Goal: Task Accomplishment & Management: Manage account settings

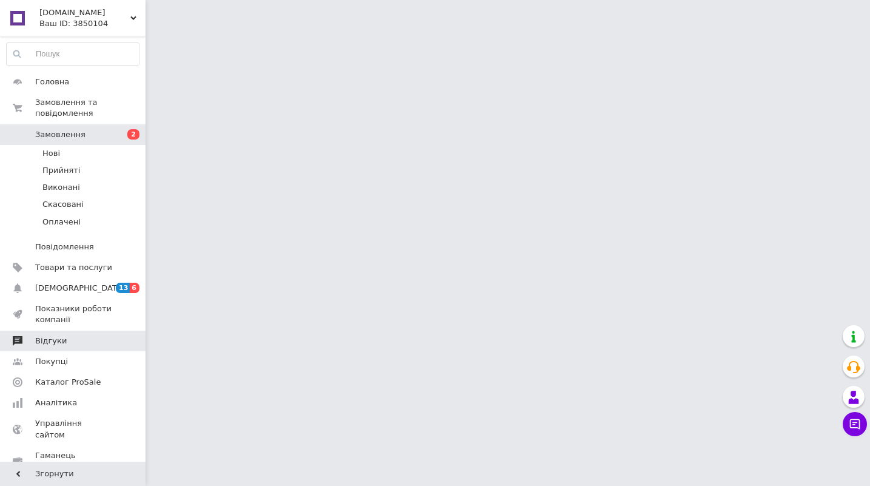
click at [67, 345] on span "Відгуки" at bounding box center [73, 340] width 77 height 11
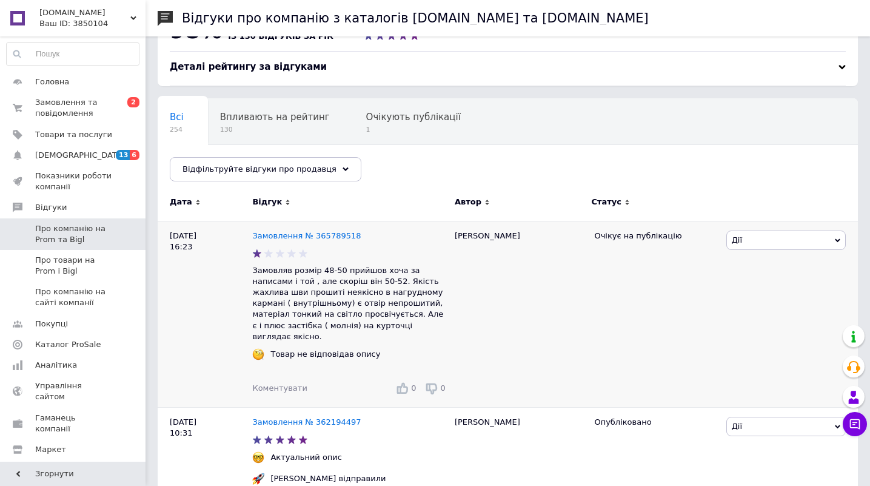
scroll to position [44, 0]
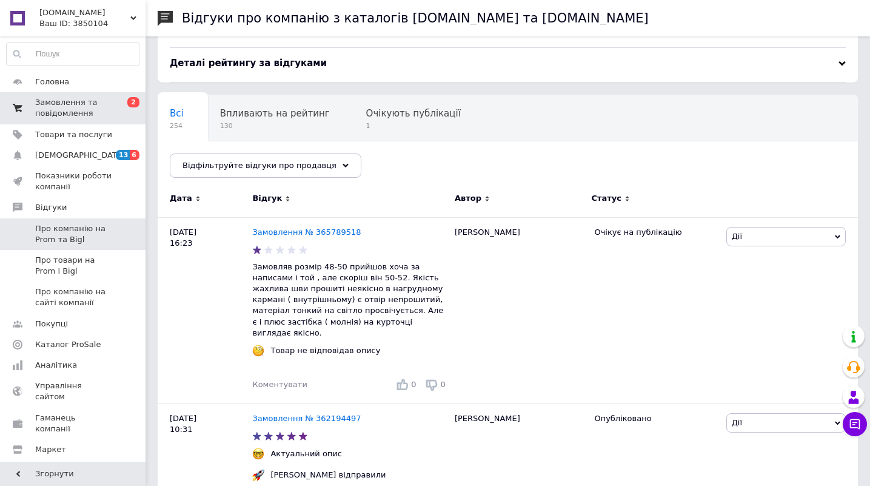
click at [79, 107] on span "Замовлення та повідомлення" at bounding box center [73, 108] width 77 height 22
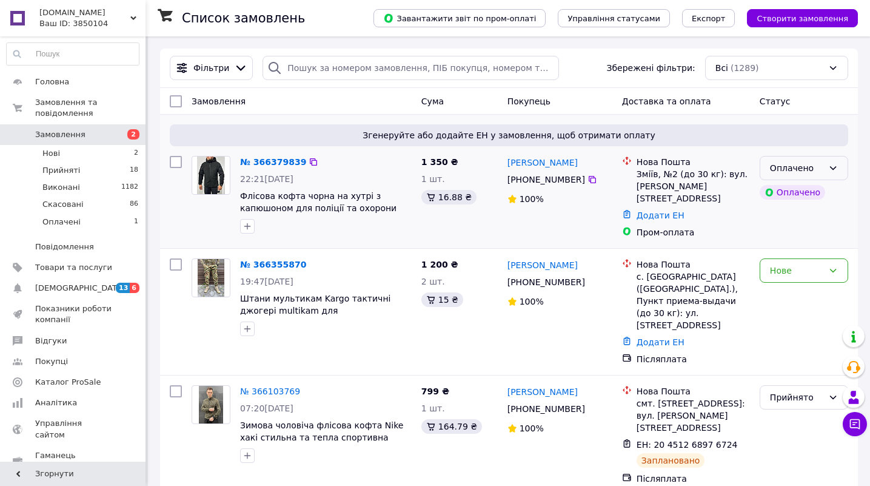
click at [811, 164] on div "Оплачено" at bounding box center [796, 167] width 53 height 13
click at [801, 192] on li "Прийнято" at bounding box center [803, 195] width 87 height 22
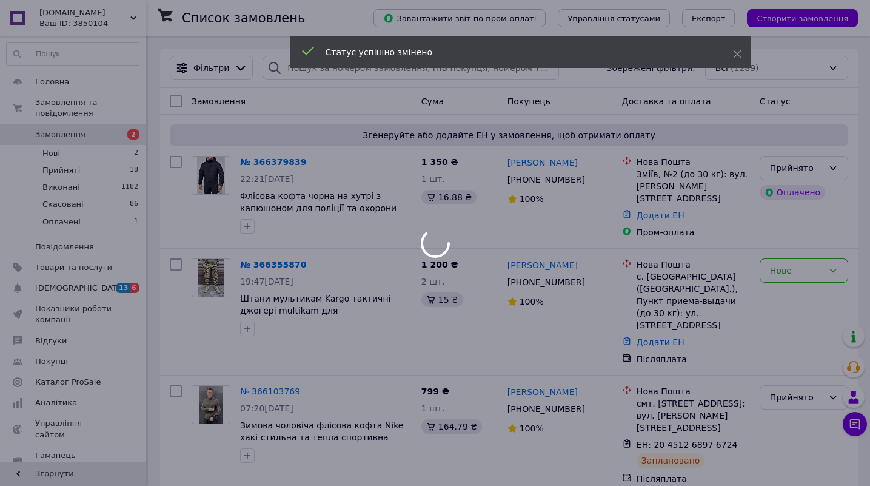
click at [785, 269] on div at bounding box center [435, 243] width 870 height 486
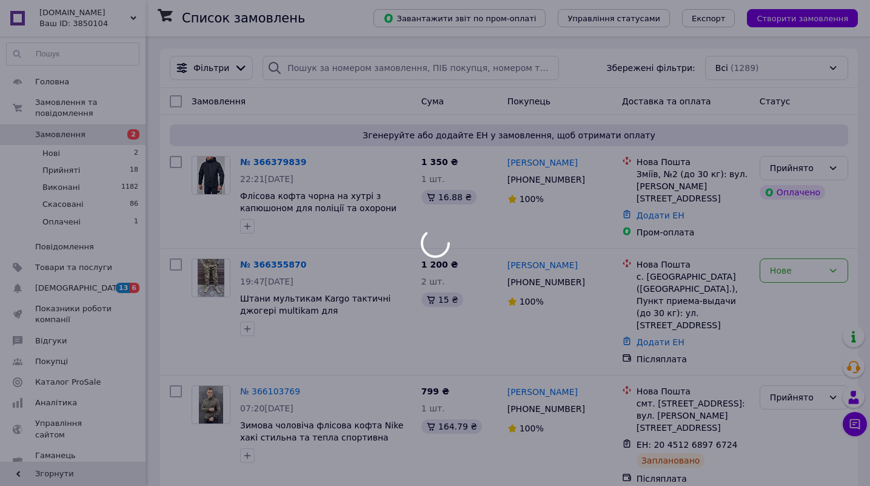
click at [785, 269] on div at bounding box center [435, 243] width 870 height 486
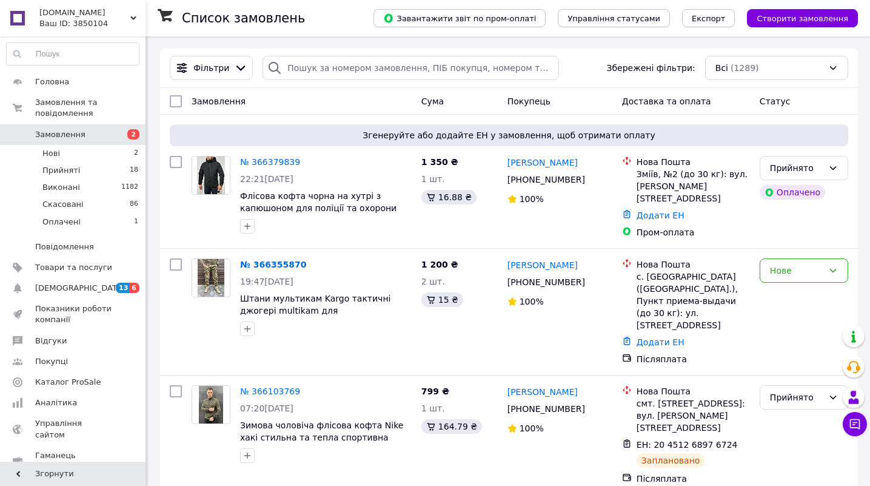
click at [785, 269] on div "Нове" at bounding box center [796, 270] width 53 height 13
click at [783, 296] on li "Прийнято" at bounding box center [803, 292] width 87 height 22
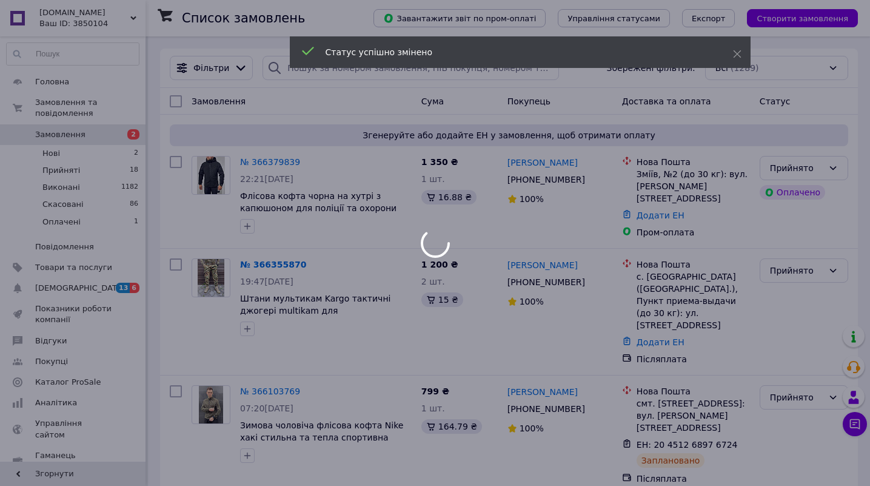
click at [260, 161] on div at bounding box center [435, 243] width 870 height 486
click at [260, 164] on div at bounding box center [435, 243] width 870 height 486
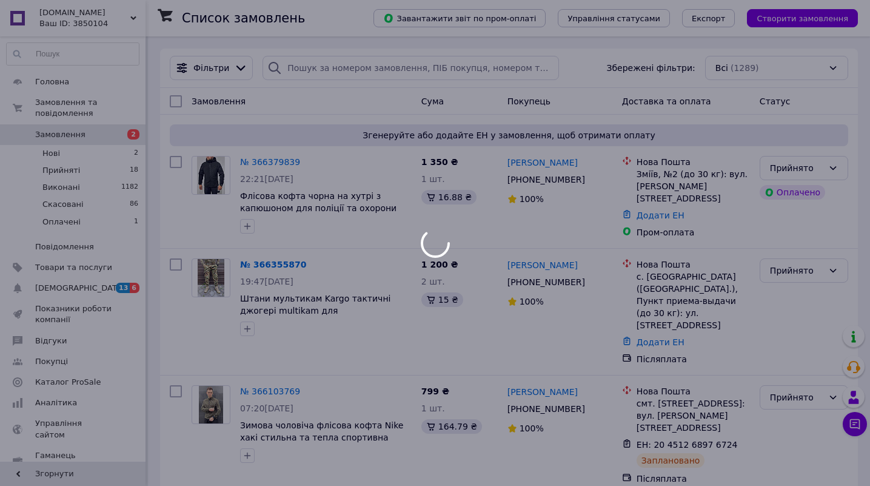
click at [260, 164] on div at bounding box center [435, 243] width 870 height 486
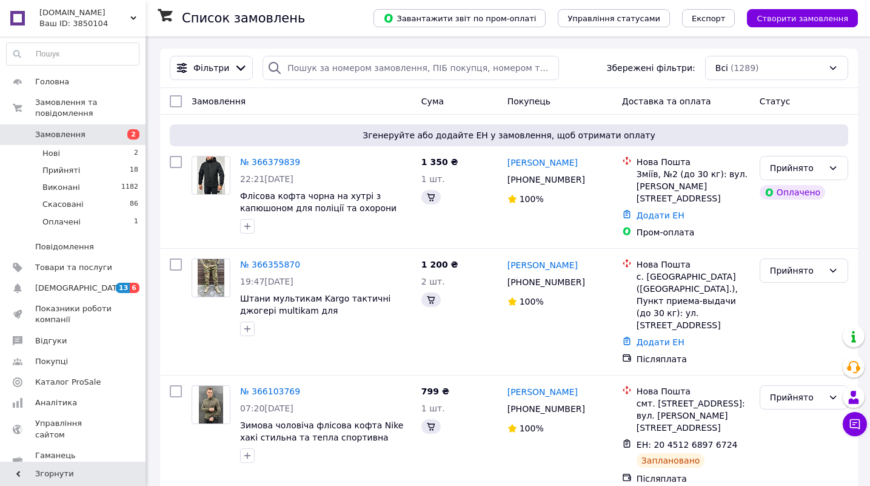
click at [260, 164] on link "№ 366379839" at bounding box center [270, 162] width 60 height 10
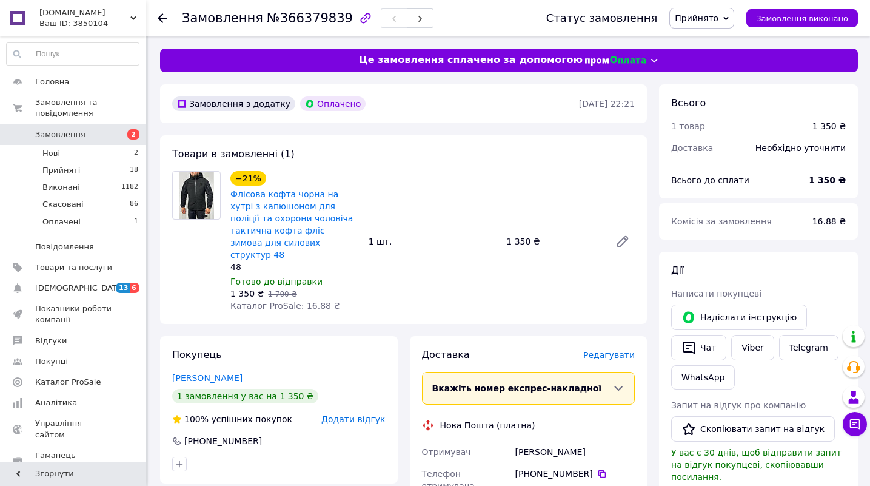
click at [166, 18] on use at bounding box center [163, 18] width 10 height 10
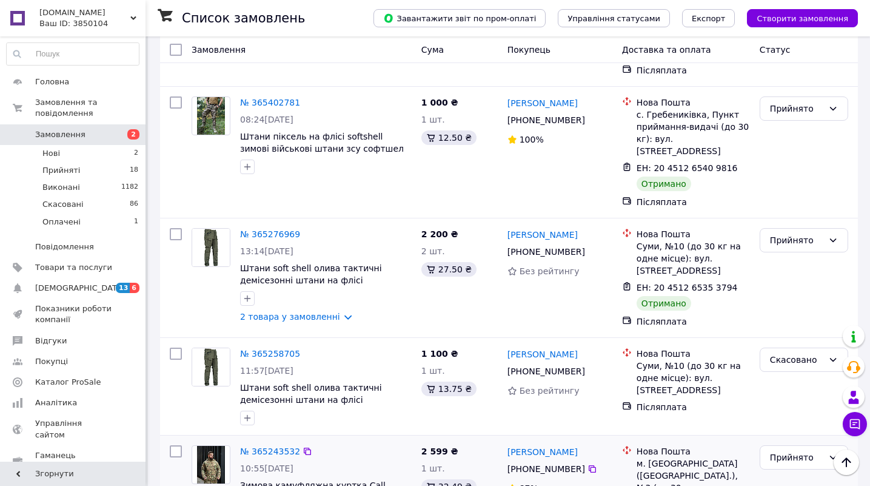
scroll to position [2177, 0]
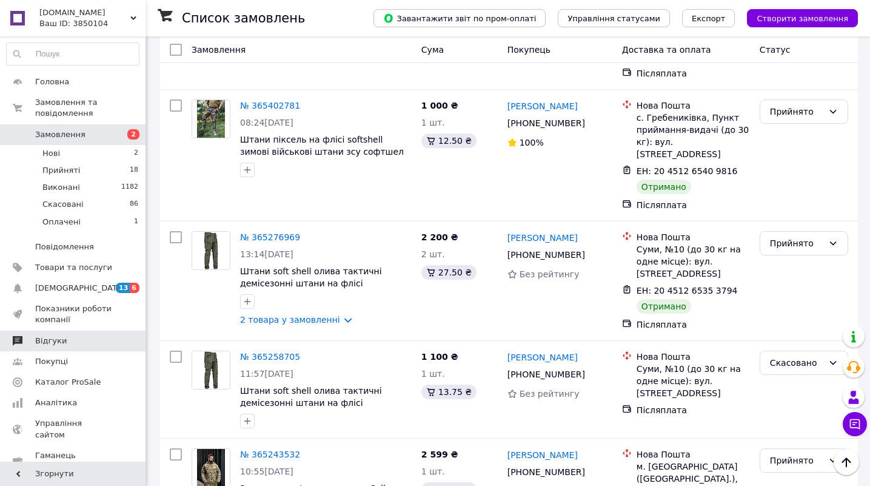
click at [44, 333] on link "Відгуки" at bounding box center [73, 340] width 146 height 21
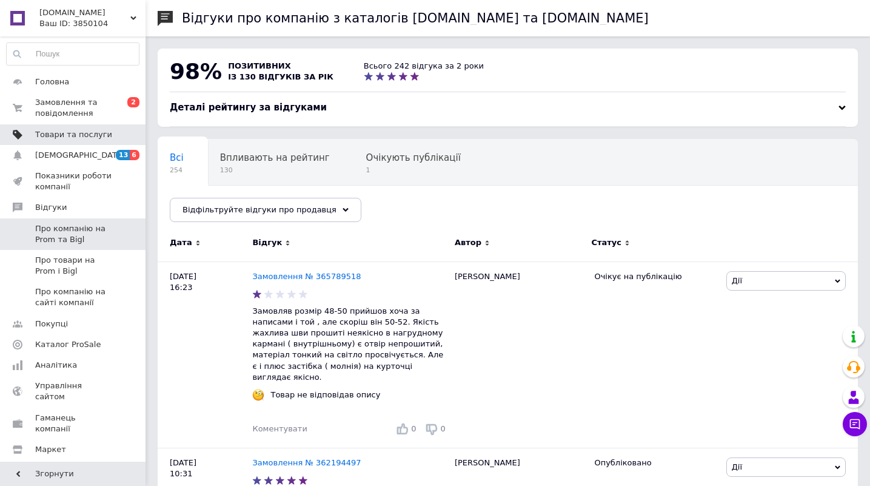
scroll to position [4, 0]
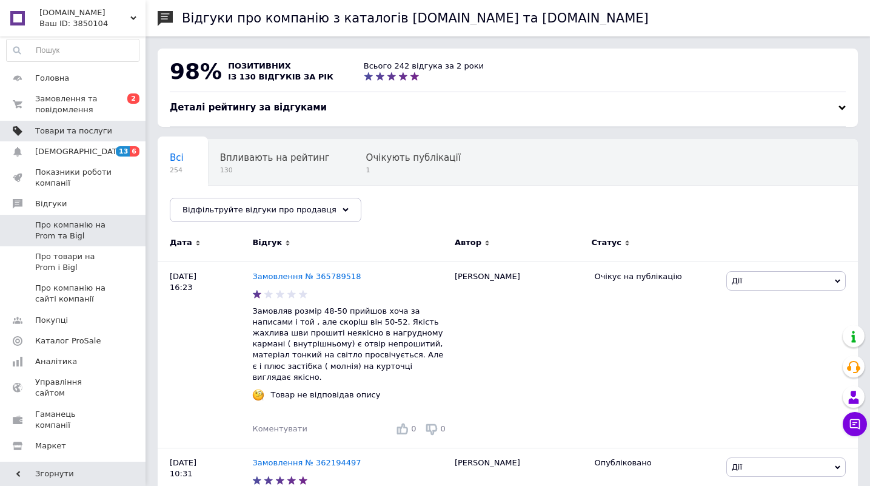
click at [74, 136] on span "Товари та послуги" at bounding box center [73, 131] width 77 height 11
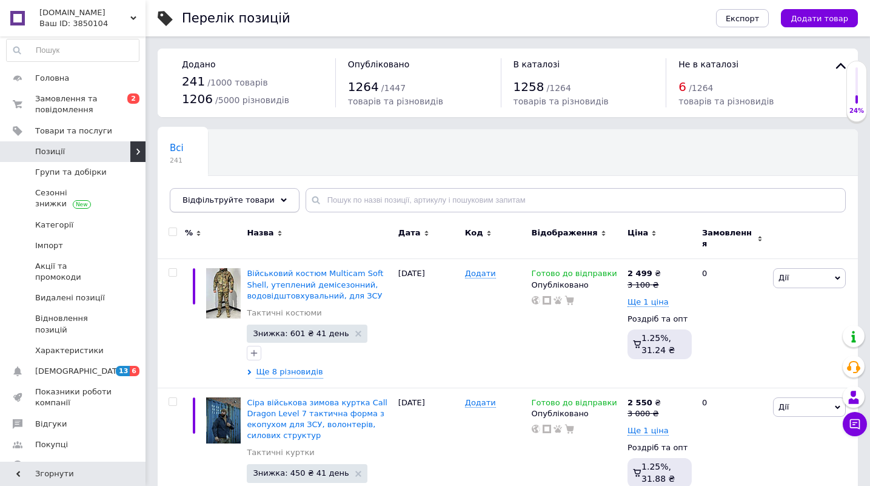
click at [241, 203] on span "Відфільтруйте товари" at bounding box center [229, 199] width 92 height 9
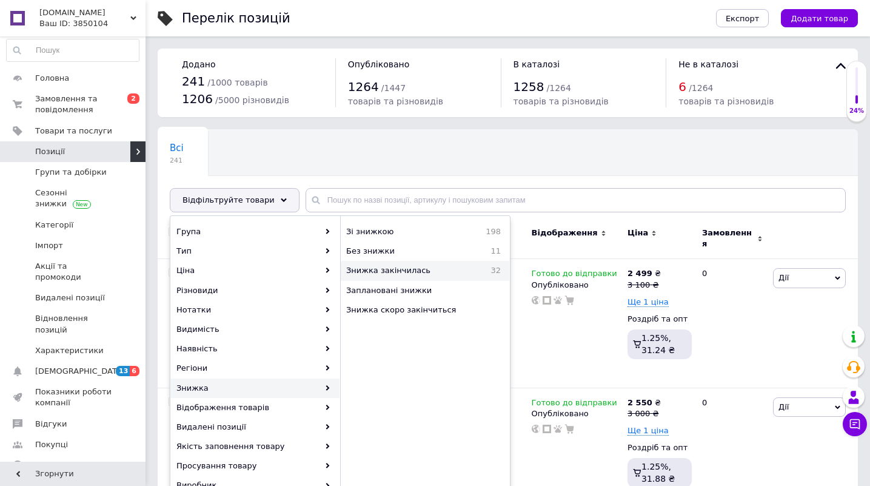
click at [423, 276] on span "Знижка закінчилась" at bounding box center [411, 270] width 130 height 11
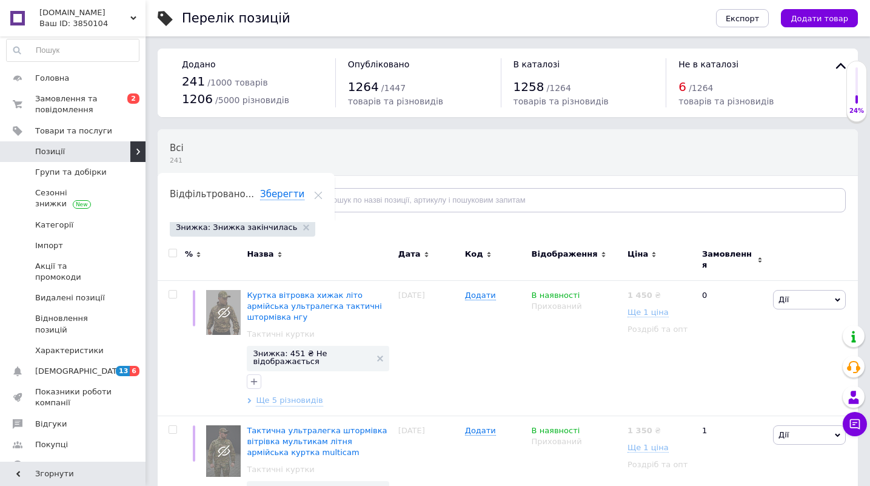
click at [198, 205] on div "Відфільтруйте товари" at bounding box center [235, 200] width 130 height 24
